Goal: Navigation & Orientation: Find specific page/section

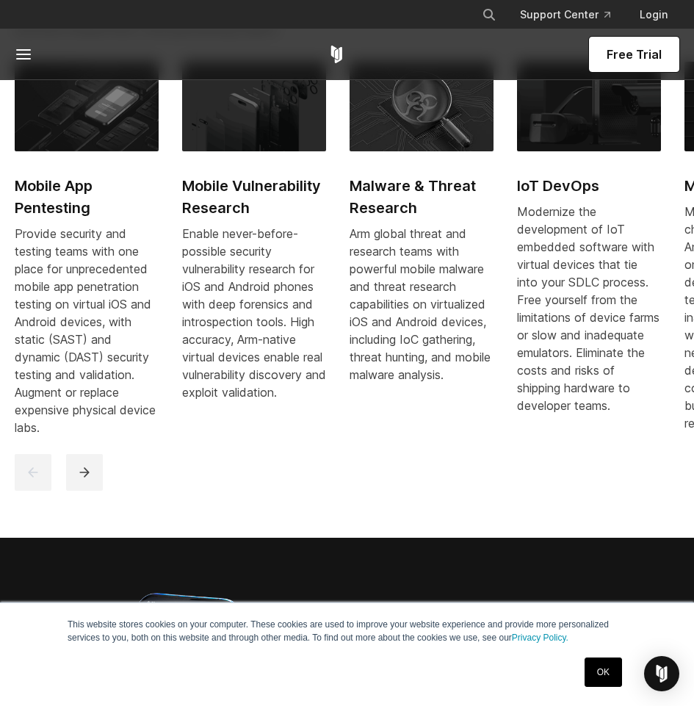
scroll to position [1028, 0]
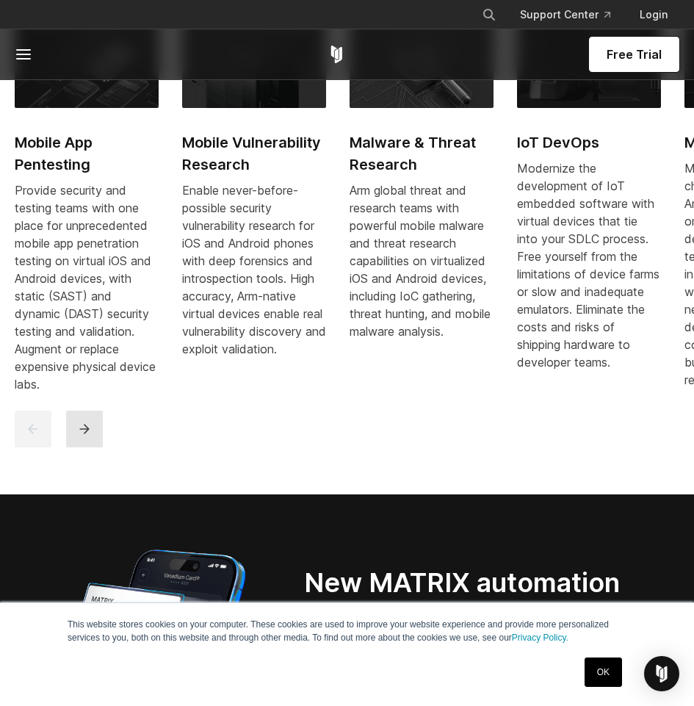
click at [98, 422] on button "next" at bounding box center [84, 428] width 37 height 37
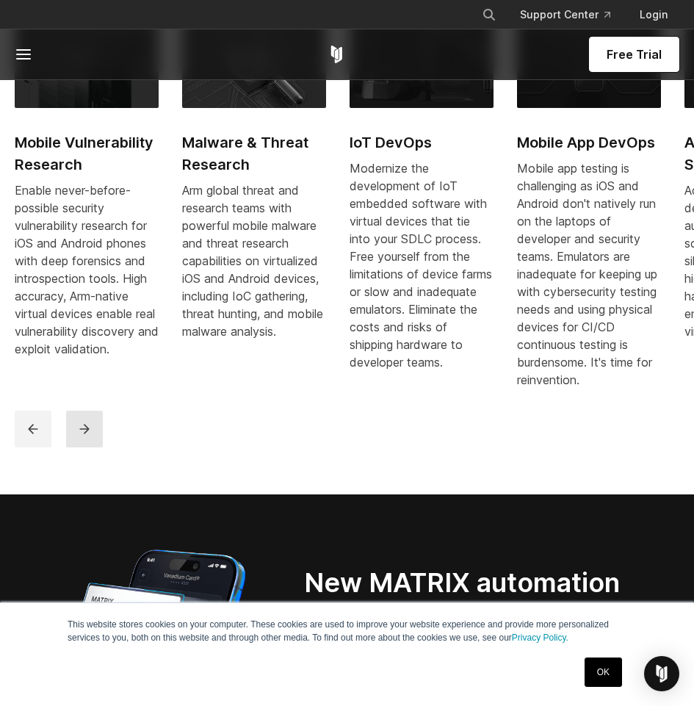
click at [98, 422] on button "next" at bounding box center [84, 428] width 37 height 37
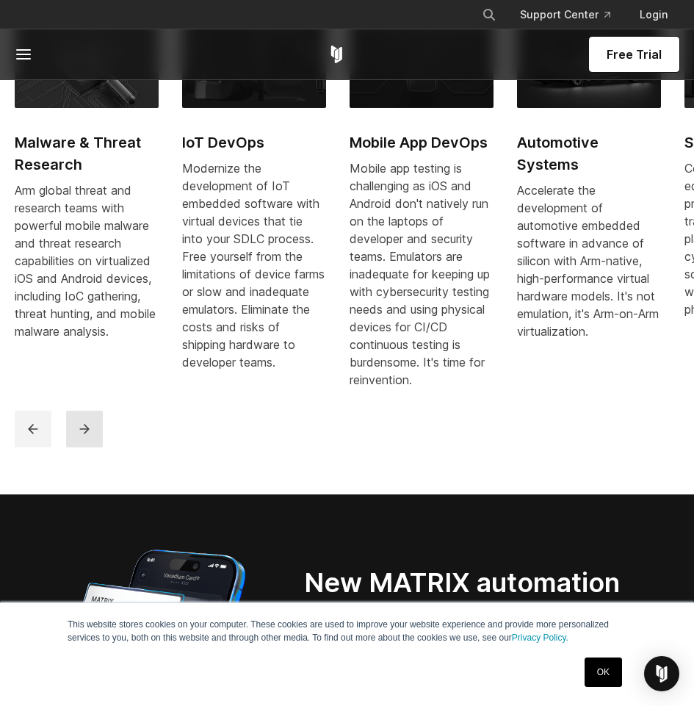
click at [98, 422] on button "next" at bounding box center [84, 428] width 37 height 37
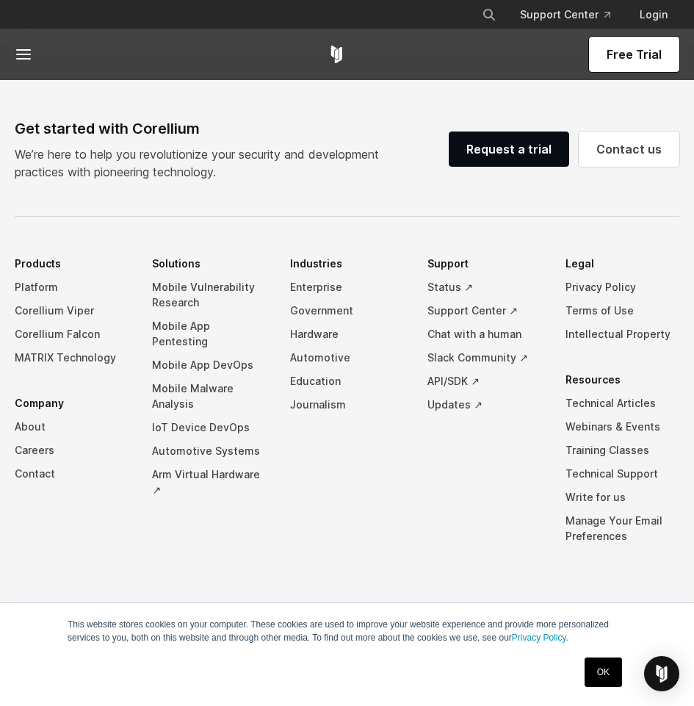
scroll to position [3718, 0]
click at [27, 455] on link "Careers" at bounding box center [72, 449] width 114 height 23
